Goal: Task Accomplishment & Management: Manage account settings

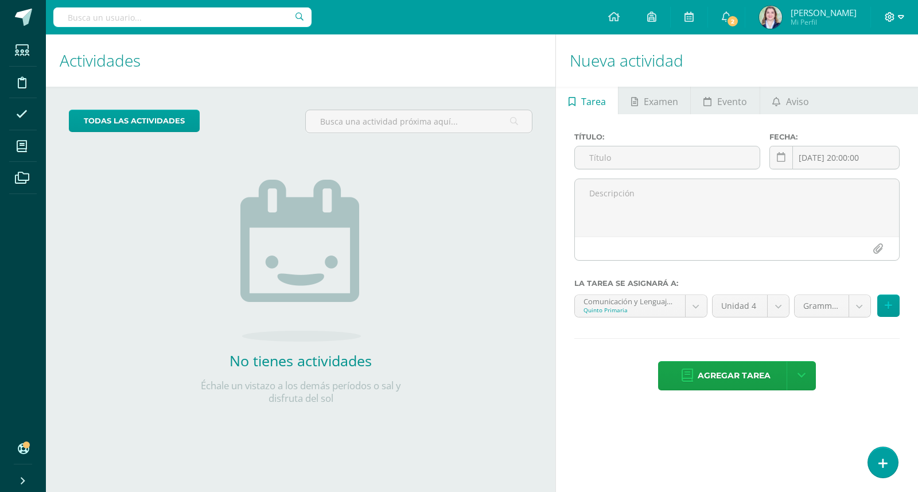
click at [892, 21] on icon at bounding box center [890, 17] width 10 height 10
click at [877, 64] on span "Configuración" at bounding box center [865, 61] width 53 height 11
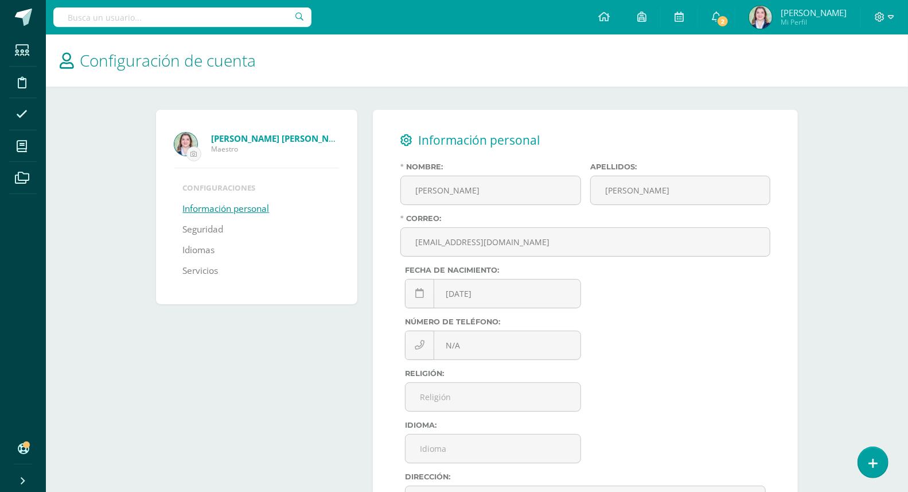
click at [670, 314] on div "Nombre: María José Gabriela Apellidos: Soto Ruano Correo: mariajosesoto@colegio…" at bounding box center [585, 357] width 370 height 391
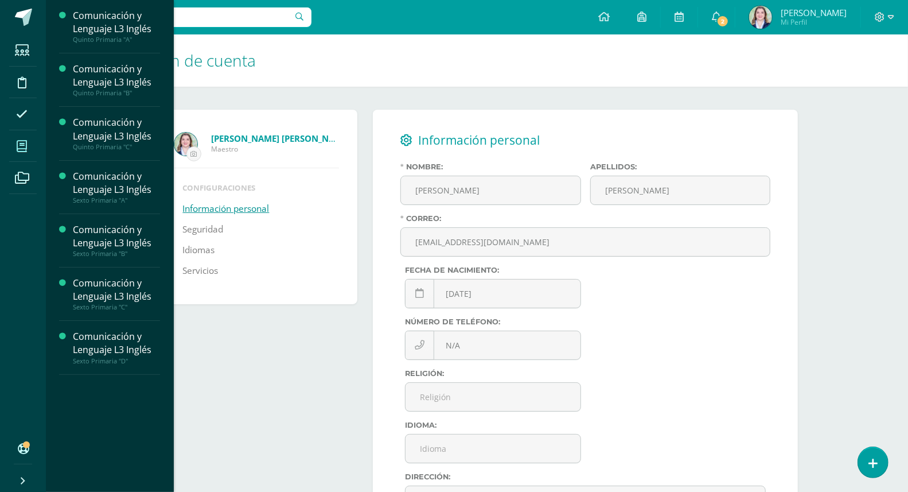
click at [21, 146] on icon at bounding box center [22, 146] width 10 height 11
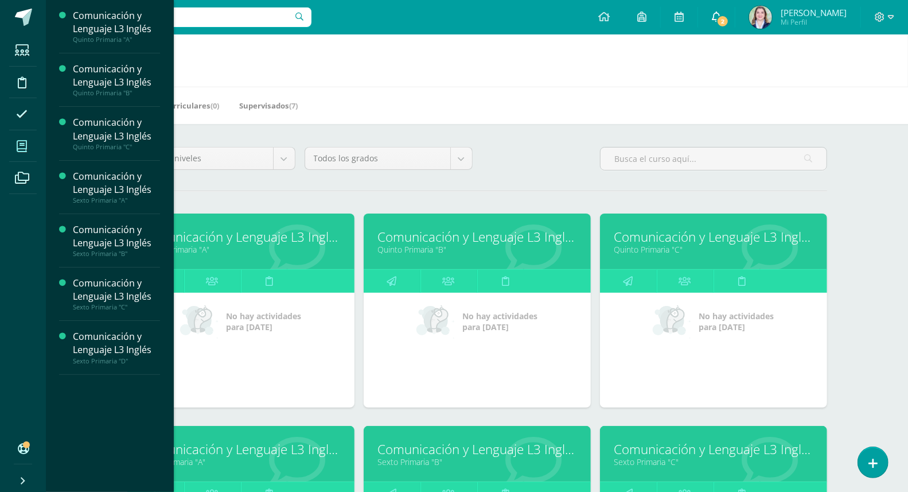
click at [727, 26] on link "2" at bounding box center [716, 17] width 37 height 34
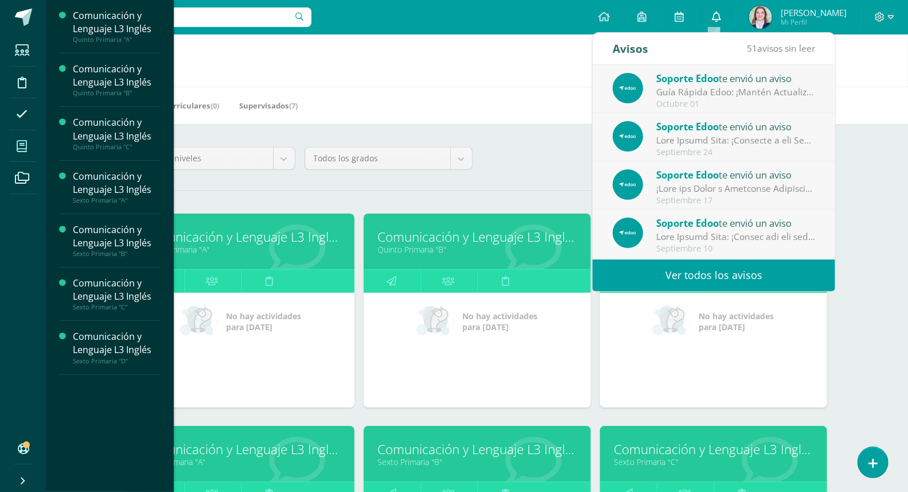
click at [724, 27] on link "0" at bounding box center [716, 17] width 37 height 34
click at [561, 94] on div "Mis Cursos (7) Mis Extracurriculares (0) Supervisados (7)" at bounding box center [491, 105] width 890 height 37
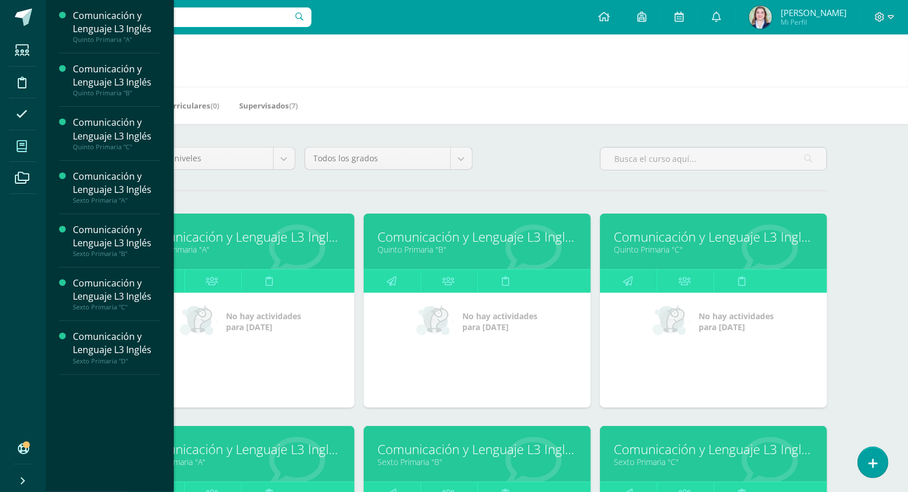
click at [820, 118] on div "Mis Cursos (7) Mis Extracurriculares (0) Supervisados (7)" at bounding box center [491, 105] width 890 height 37
